Goal: Task Accomplishment & Management: Manage account settings

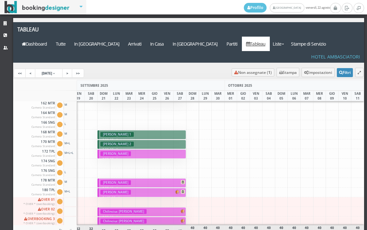
scroll to position [0, 380]
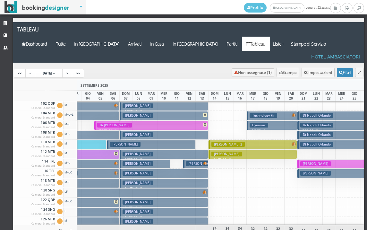
drag, startPoint x: 202, startPoint y: 210, endPoint x: 155, endPoint y: 204, distance: 47.5
click at [155, 204] on div "AGOSTO 2025 SETTEMBRE 2025 OTTOBRE 2025 DOM 17 LUN 18 MAR 19 MER 20 GIO 21 VEN …" at bounding box center [188, 171] width 351 height 183
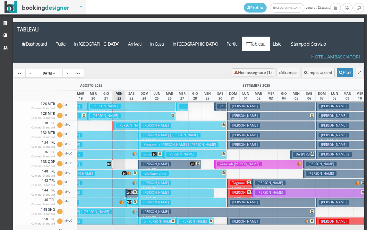
click at [120, 123] on h3 "[PERSON_NAME] | [PERSON_NAME]" at bounding box center [146, 125] width 60 height 5
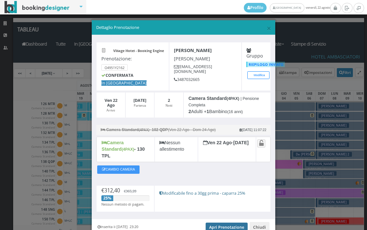
click at [217, 222] on link "Apri Prenotazione" at bounding box center [227, 227] width 42 height 10
click at [266, 27] on span "×" at bounding box center [268, 27] width 4 height 11
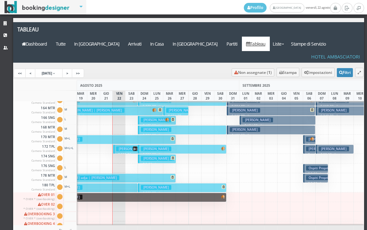
scroll to position [290, 28]
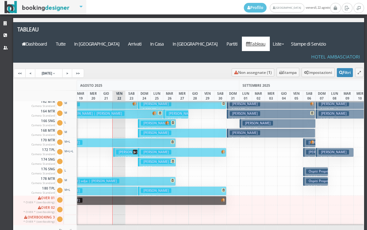
click at [126, 149] on h3 "[PERSON_NAME]" at bounding box center [131, 151] width 30 height 5
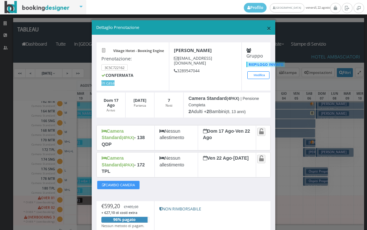
click at [266, 29] on span "×" at bounding box center [268, 27] width 4 height 11
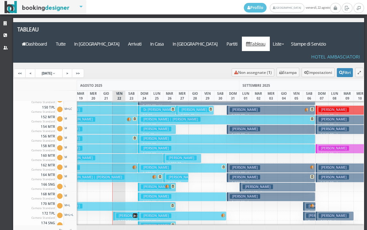
scroll to position [226, 28]
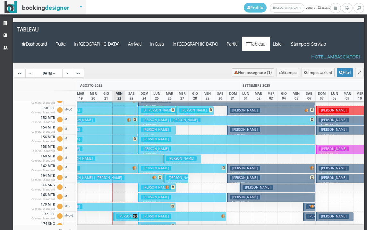
click at [121, 164] on button "Bilandzic Maja € 259.00 7 notti 2 Adulti" at bounding box center [93, 168] width 89 height 9
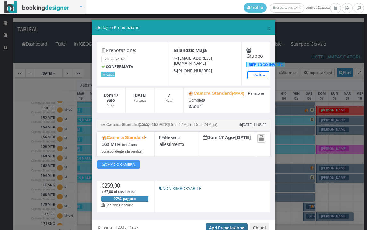
click at [225, 225] on link "Apri Prenotazione" at bounding box center [227, 228] width 42 height 10
click at [218, 225] on link "Apri Prenotazione" at bounding box center [227, 228] width 42 height 10
click at [266, 27] on span "×" at bounding box center [268, 27] width 4 height 11
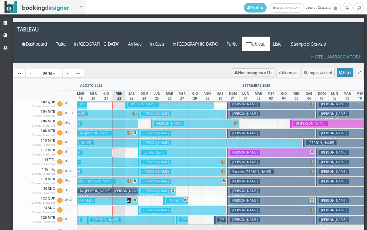
scroll to position [0, 28]
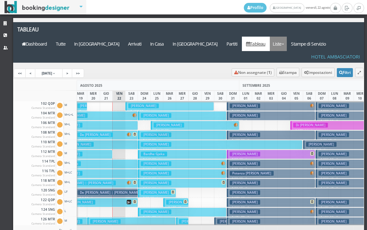
click at [287, 37] on link "Liste" at bounding box center [278, 44] width 17 height 14
click at [296, 73] on link "Foglio Pulizie" at bounding box center [293, 78] width 46 height 11
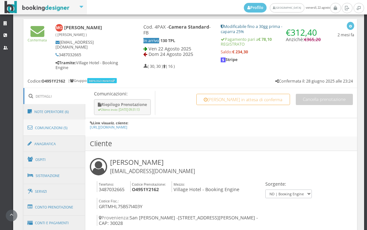
scroll to position [321, 0]
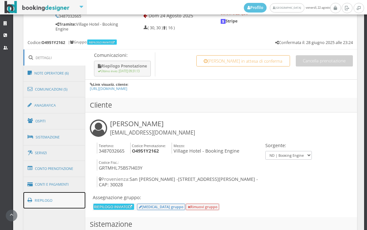
click at [61, 198] on link "Riepilogo" at bounding box center [54, 200] width 62 height 17
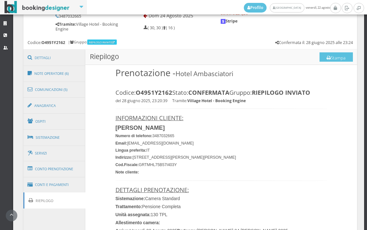
scroll to position [285, 0]
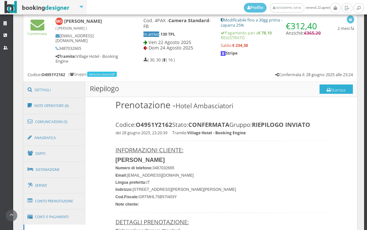
click at [342, 87] on button "Stampa" at bounding box center [335, 89] width 33 height 10
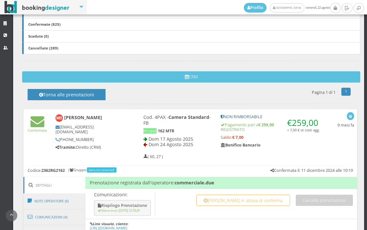
scroll to position [321, 0]
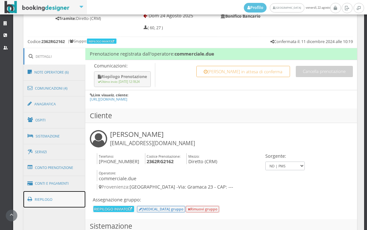
click at [49, 198] on link "Riepilogo" at bounding box center [54, 199] width 62 height 17
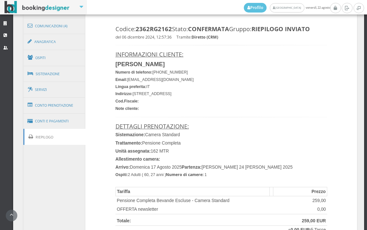
scroll to position [356, 0]
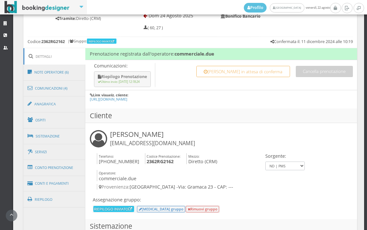
scroll to position [463, 0]
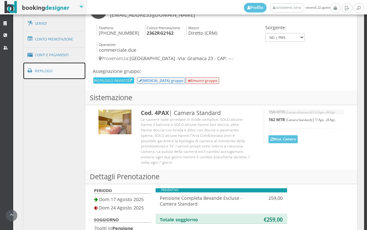
click at [64, 73] on link "Riepilogo" at bounding box center [54, 71] width 62 height 17
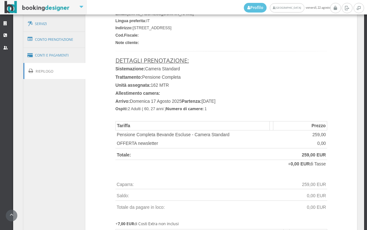
scroll to position [463, 0]
click at [67, 57] on link "Conti e Pagamenti" at bounding box center [54, 55] width 62 height 16
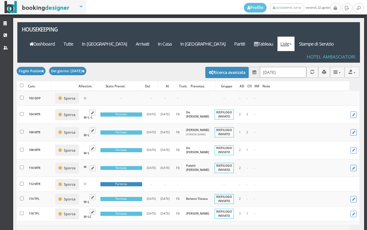
click at [282, 67] on input "22/08/2025" at bounding box center [283, 72] width 46 height 11
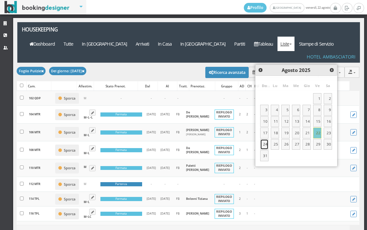
click at [262, 144] on link "24" at bounding box center [264, 144] width 8 height 11
type input "24/08/2025"
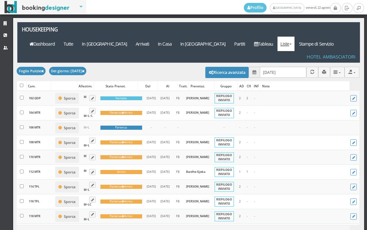
scroll to position [178, 0]
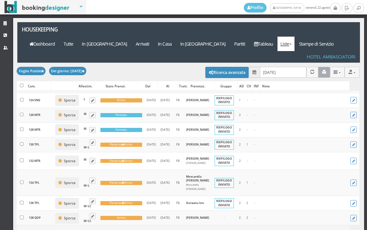
click at [321, 67] on button "button" at bounding box center [324, 72] width 12 height 11
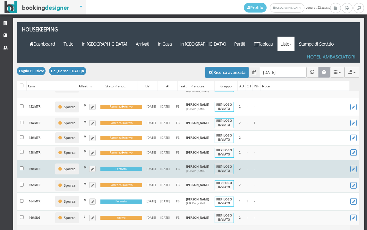
scroll to position [499, 0]
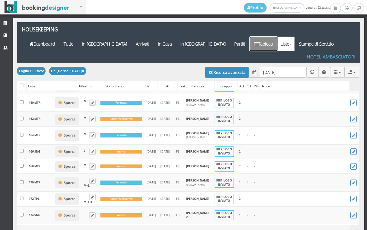
click at [275, 37] on link "Tableau" at bounding box center [263, 44] width 28 height 14
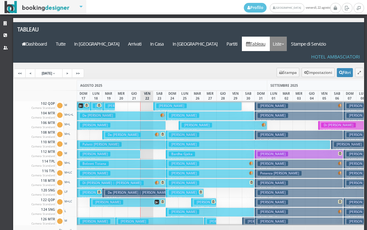
click at [287, 37] on link "Liste" at bounding box center [278, 44] width 17 height 14
click at [294, 73] on link "Foglio Pulizie" at bounding box center [293, 78] width 46 height 11
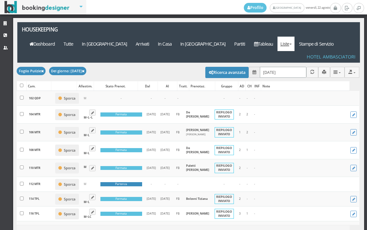
click at [285, 67] on input "[DATE]" at bounding box center [283, 72] width 46 height 11
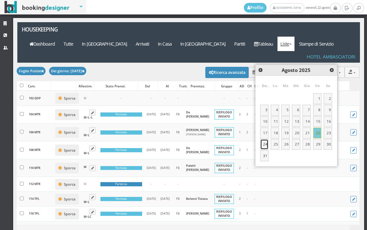
click at [265, 143] on link "24" at bounding box center [264, 144] width 8 height 11
type input "[DATE]"
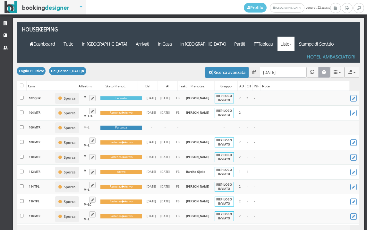
click at [322, 70] on icon "button" at bounding box center [324, 72] width 4 height 4
click at [276, 37] on link "Tableau" at bounding box center [263, 44] width 28 height 14
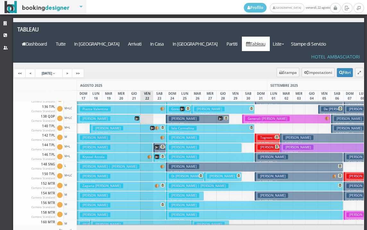
scroll to position [192, 0]
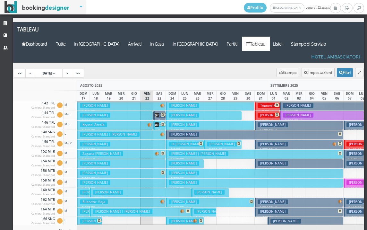
click at [123, 197] on button "Bilandzic Maja € 259.00 7 notti 2 Adulti" at bounding box center [121, 201] width 89 height 9
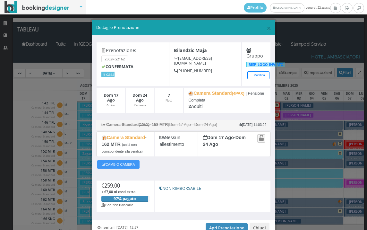
scroll to position [33, 0]
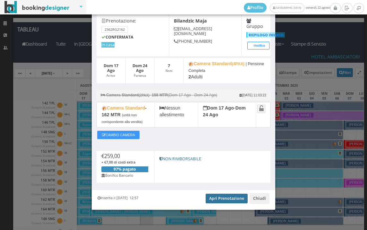
click at [230, 196] on link "Apri Prenotazione" at bounding box center [227, 198] width 42 height 10
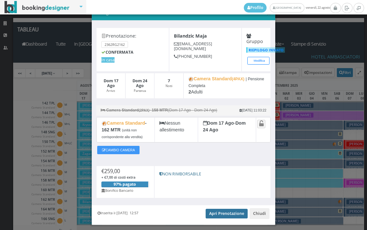
scroll to position [0, 0]
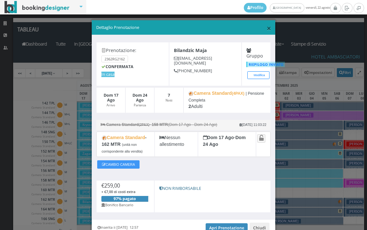
click at [266, 29] on span "×" at bounding box center [268, 27] width 4 height 11
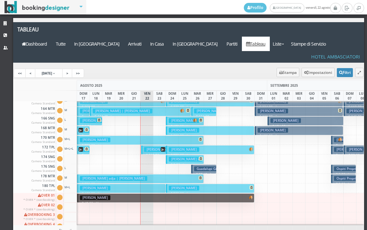
scroll to position [289, 0]
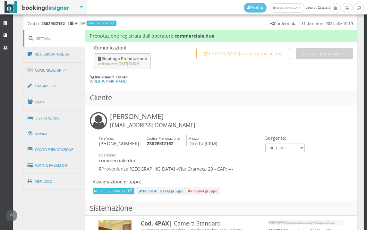
scroll to position [356, 0]
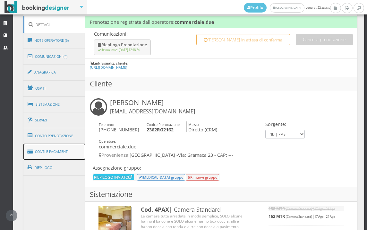
click at [66, 152] on link "Conti e Pagamenti" at bounding box center [54, 151] width 62 height 16
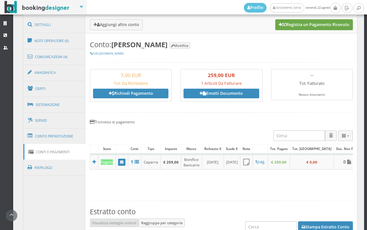
click at [307, 29] on button "Registra un Pagamento Ricevuto" at bounding box center [314, 24] width 78 height 11
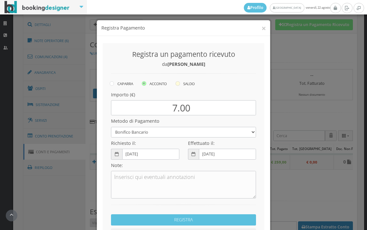
click at [176, 84] on icon at bounding box center [177, 83] width 4 height 4
radio input "true"
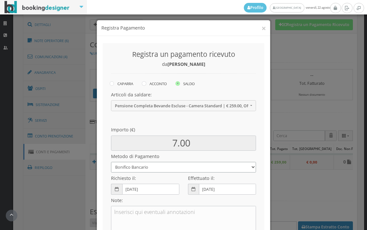
click at [160, 168] on select "Bonifico Bancario BONIFICO SUM UP Contanti Assegno Bancario Assegno Circolare V…" at bounding box center [183, 167] width 145 height 11
select select
click at [111, 162] on select "Bonifico Bancario BONIFICO SUM UP Contanti Assegno Bancario Assegno Circolare V…" at bounding box center [183, 167] width 145 height 11
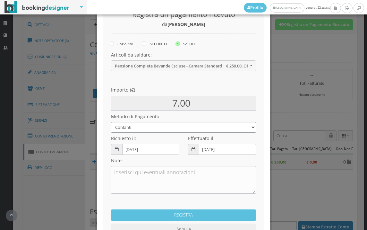
scroll to position [88, 0]
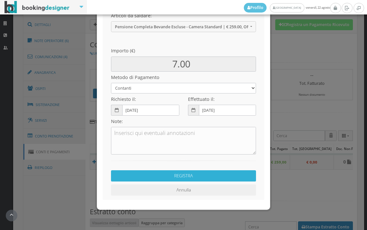
click at [195, 177] on button "REGISTRA" at bounding box center [183, 175] width 145 height 11
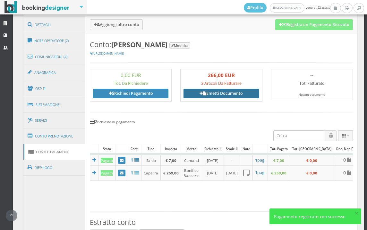
click at [225, 97] on link "Emetti Documento" at bounding box center [220, 94] width 75 height 10
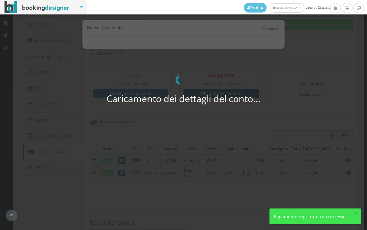
select select "HR"
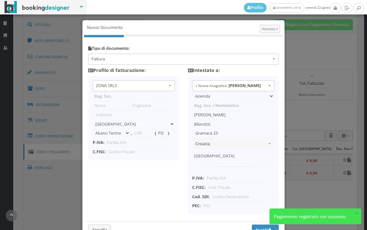
type input "ZONA SRLS"
type input "Vico V Durante, 8"
select select "Frattamaggiore"
type input "80027"
type input "NA"
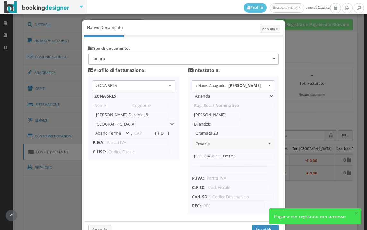
type input "10356321215"
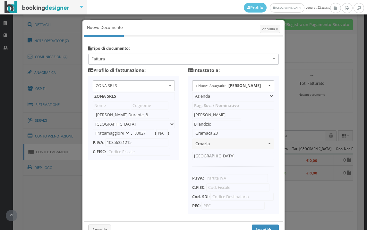
scroll to position [40, 0]
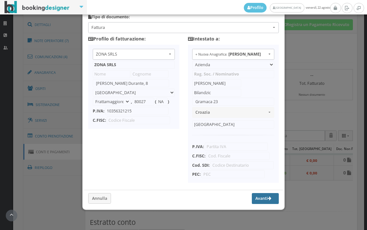
click at [256, 201] on button "Avanti" at bounding box center [265, 198] width 27 height 11
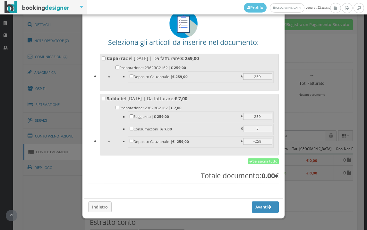
click at [256, 157] on div "Seleziona gli articoli da inserire nel documento: Caparra del 06/12/2024 | Da f…" at bounding box center [183, 99] width 199 height 187
click at [256, 162] on link "Seleziona tutto" at bounding box center [263, 161] width 31 height 6
checkbox input "true"
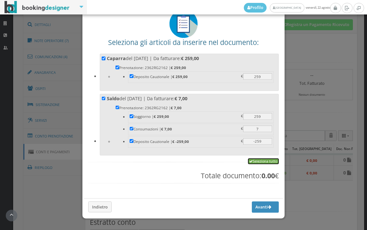
checkbox input "true"
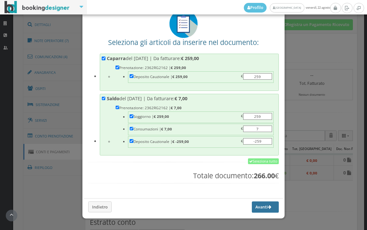
click at [254, 210] on button "Avanti" at bounding box center [265, 206] width 27 height 11
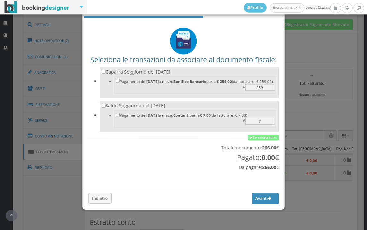
scroll to position [21, 0]
click at [257, 137] on link "Seleziona tutto" at bounding box center [263, 138] width 31 height 6
checkbox input "true"
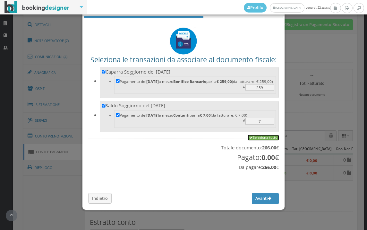
checkbox input "true"
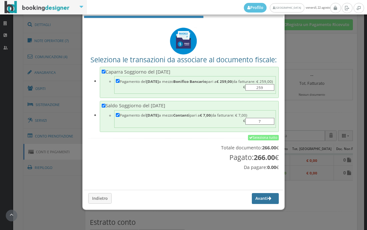
click at [253, 199] on button "Avanti" at bounding box center [265, 198] width 27 height 11
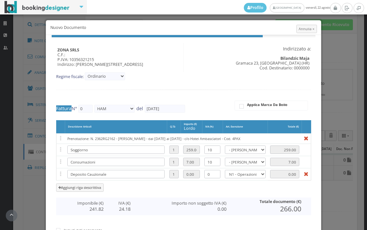
type input "502"
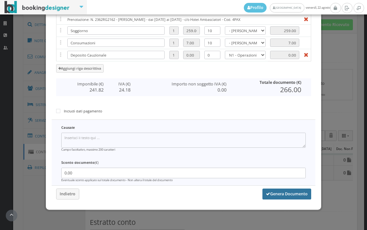
click at [285, 191] on button "Genera Documento" at bounding box center [286, 193] width 49 height 11
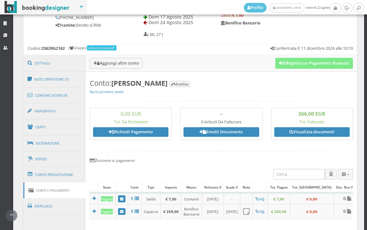
scroll to position [392, 0]
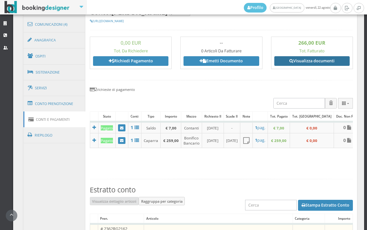
click at [300, 61] on link "Visualizza documenti" at bounding box center [311, 61] width 75 height 10
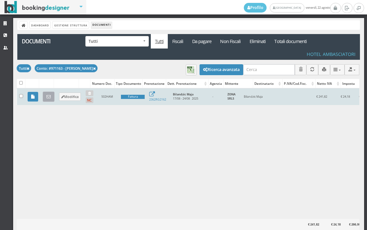
click at [50, 98] on icon at bounding box center [48, 97] width 4 height 4
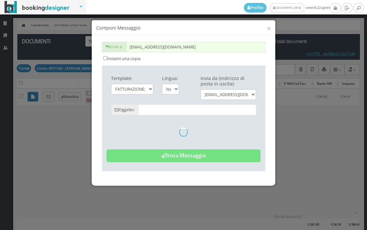
type input "Copia di cortesia: Fattura da ZONA SRLS - n. 502HAM del [DATE]"
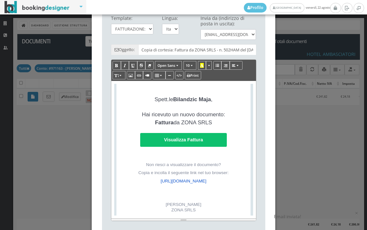
scroll to position [142, 0]
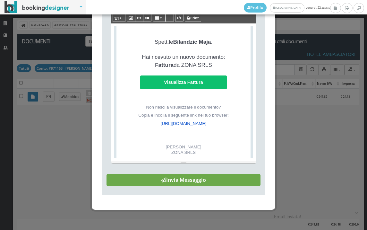
click at [188, 185] on button "Invia Messaggio" at bounding box center [183, 179] width 154 height 13
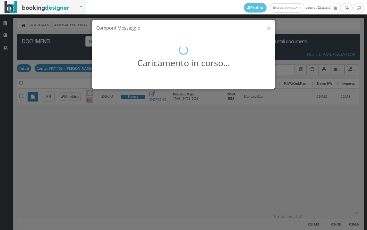
scroll to position [0, 0]
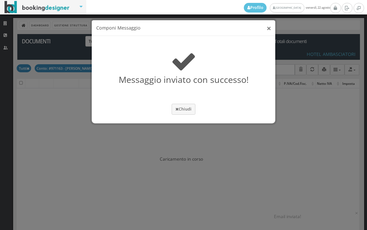
click at [268, 30] on button "×" at bounding box center [268, 28] width 4 height 8
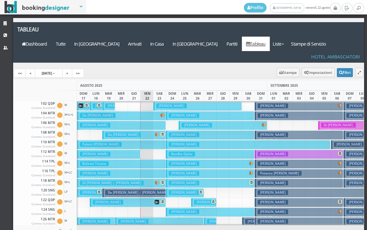
click at [87, 151] on h3 "Zagaria Cosimo Damiano" at bounding box center [95, 153] width 30 height 5
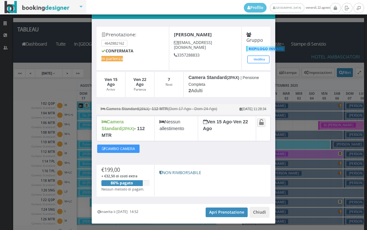
scroll to position [25, 0]
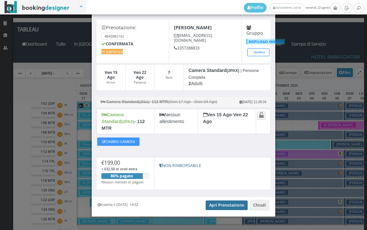
click at [226, 200] on link "Apri Prenotazione" at bounding box center [227, 205] width 42 height 10
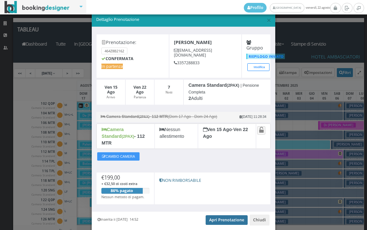
scroll to position [0, 0]
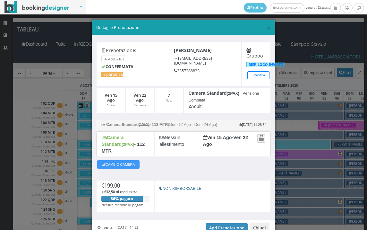
click at [261, 30] on h5 "Dettaglio Prenotazione" at bounding box center [183, 28] width 175 height 6
click at [266, 26] on span "×" at bounding box center [268, 27] width 4 height 11
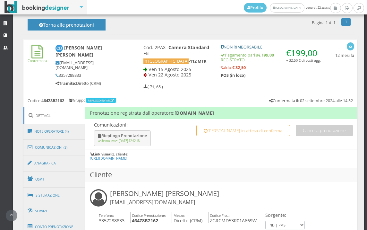
scroll to position [356, 0]
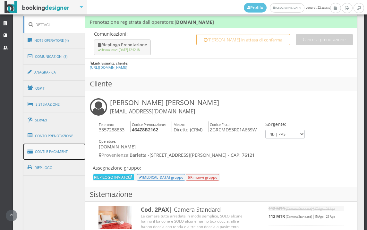
click at [51, 152] on link "Conti e Pagamenti" at bounding box center [54, 151] width 62 height 16
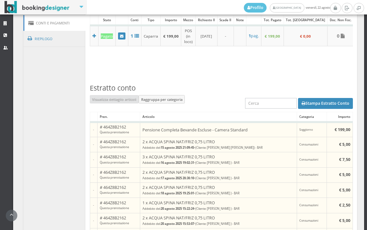
scroll to position [606, 0]
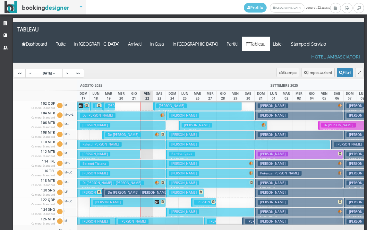
click at [110, 151] on h3 "[PERSON_NAME]" at bounding box center [95, 153] width 30 height 5
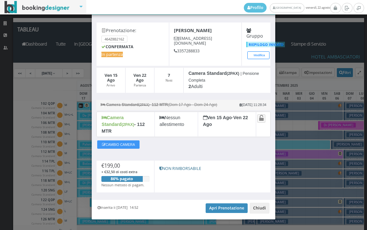
scroll to position [25, 0]
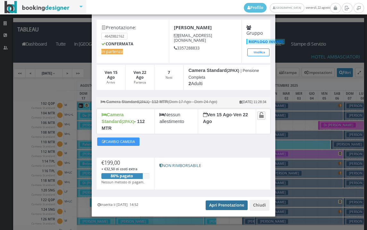
click at [222, 200] on link "Apri Prenotazione" at bounding box center [227, 205] width 42 height 10
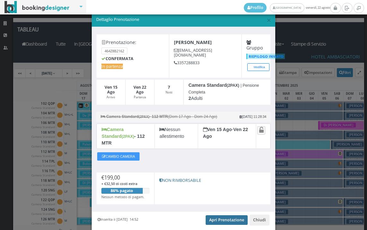
scroll to position [0, 0]
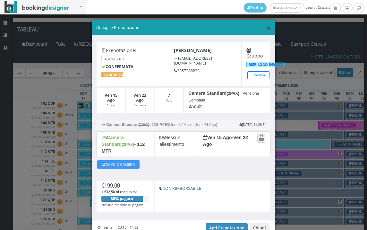
click at [266, 28] on span "×" at bounding box center [268, 27] width 4 height 11
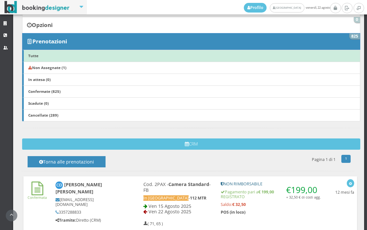
scroll to position [142, 0]
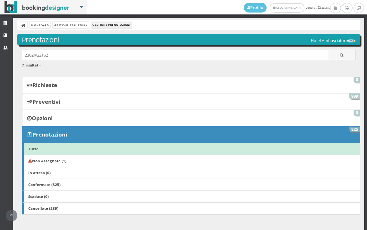
scroll to position [392, 0]
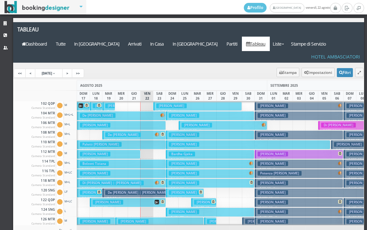
scroll to position [64, 0]
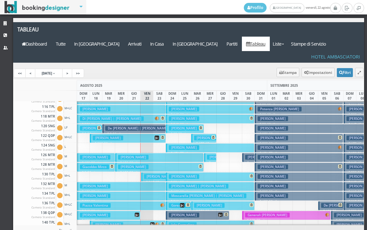
click at [126, 210] on button "Fiorica Alfonso € 599.20 7 notti 2 Adulti + 1 Ragazzo (13 anni) + 1 Bambino (8 …" at bounding box center [108, 214] width 63 height 9
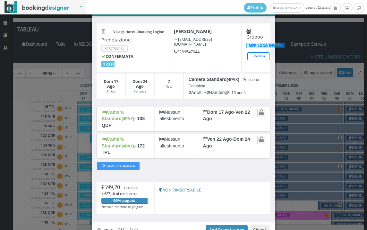
scroll to position [41, 0]
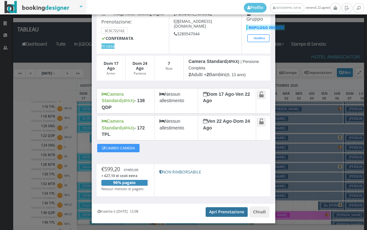
click at [229, 207] on link "Apri Prenotazione" at bounding box center [227, 212] width 42 height 10
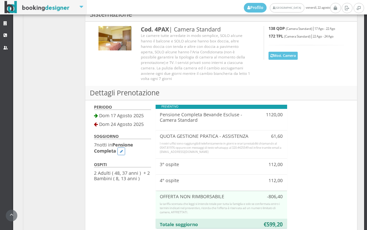
scroll to position [403, 0]
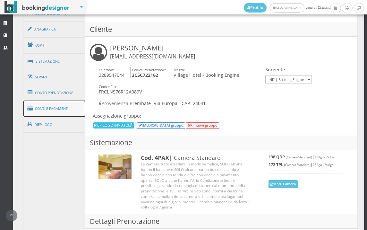
click at [67, 109] on link "Conti e Pagamenti" at bounding box center [54, 108] width 62 height 16
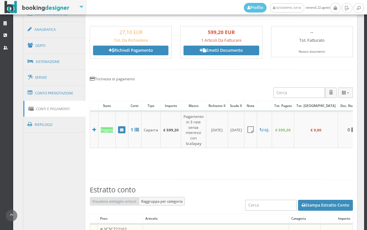
scroll to position [404, 0]
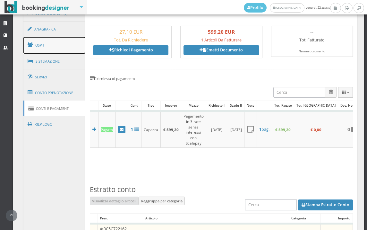
click at [67, 47] on link "Ospiti" at bounding box center [54, 45] width 62 height 17
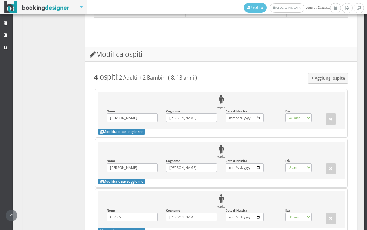
scroll to position [618, 0]
